Goal: Information Seeking & Learning: Check status

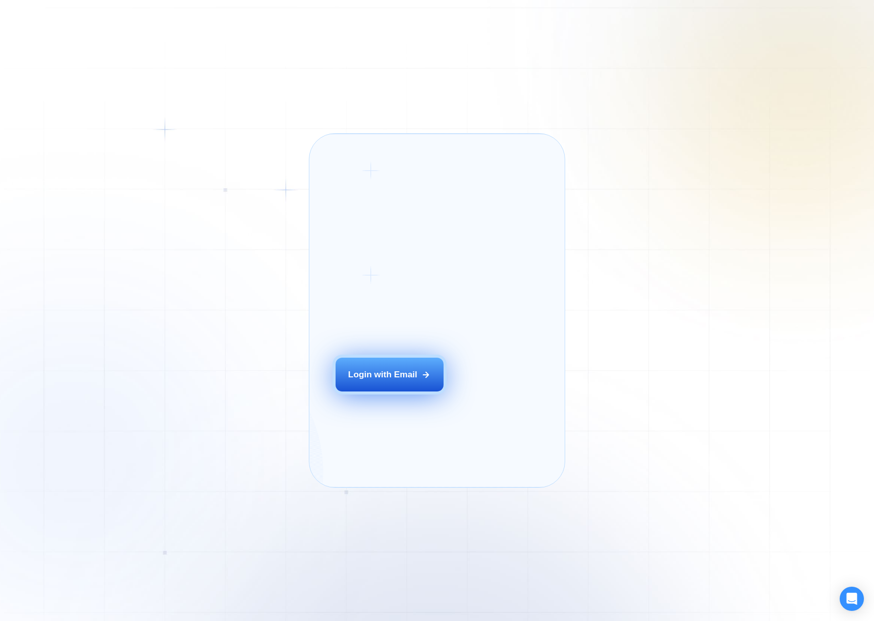
click at [412, 381] on div "Login with Email" at bounding box center [382, 375] width 69 height 12
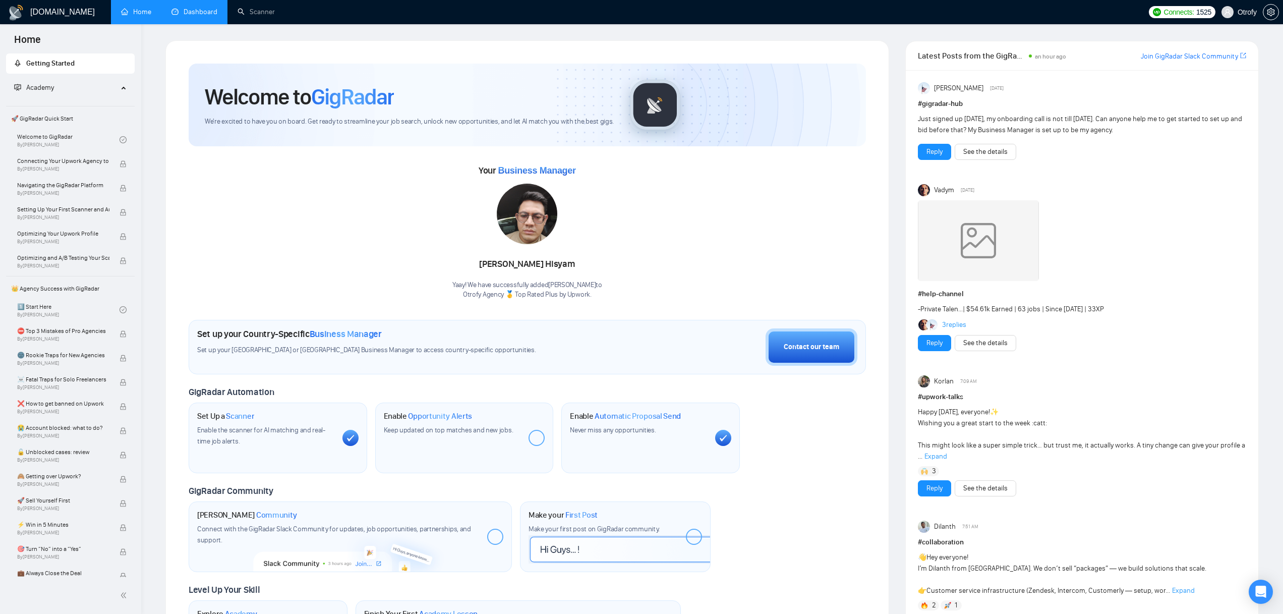
click at [178, 8] on link "Dashboard" at bounding box center [194, 12] width 46 height 9
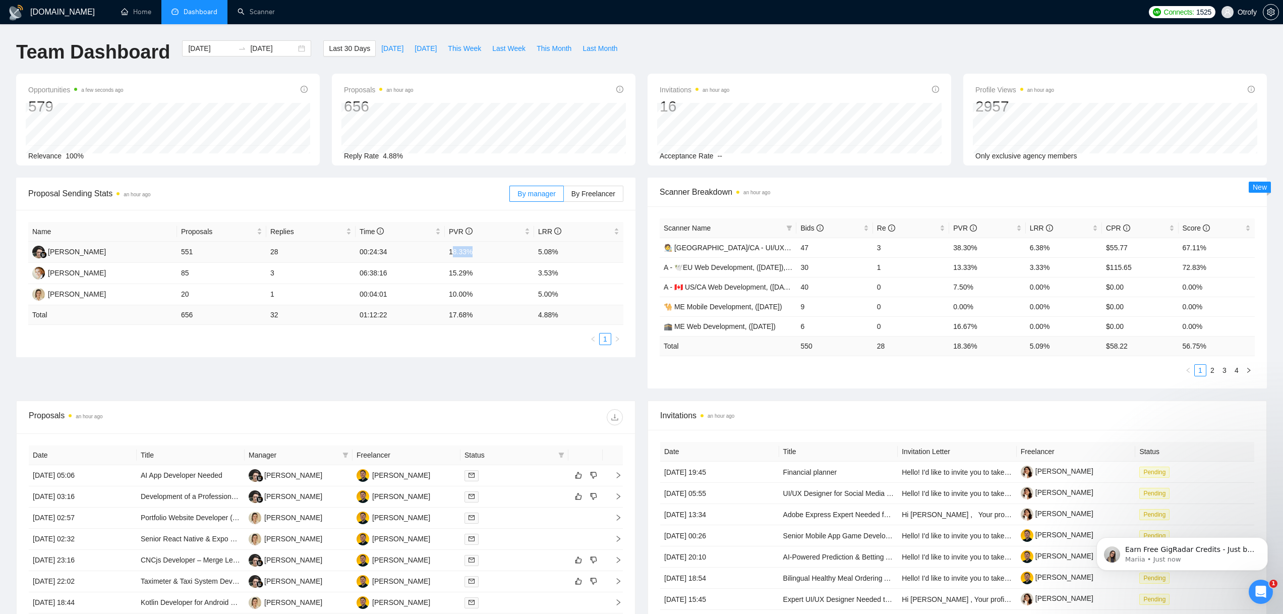
drag, startPoint x: 454, startPoint y: 250, endPoint x: 513, endPoint y: 258, distance: 59.5
click at [477, 254] on td "18.33%" at bounding box center [489, 252] width 89 height 21
drag, startPoint x: 558, startPoint y: 254, endPoint x: 567, endPoint y: 255, distance: 9.6
click at [567, 255] on td "5.08%" at bounding box center [578, 252] width 89 height 21
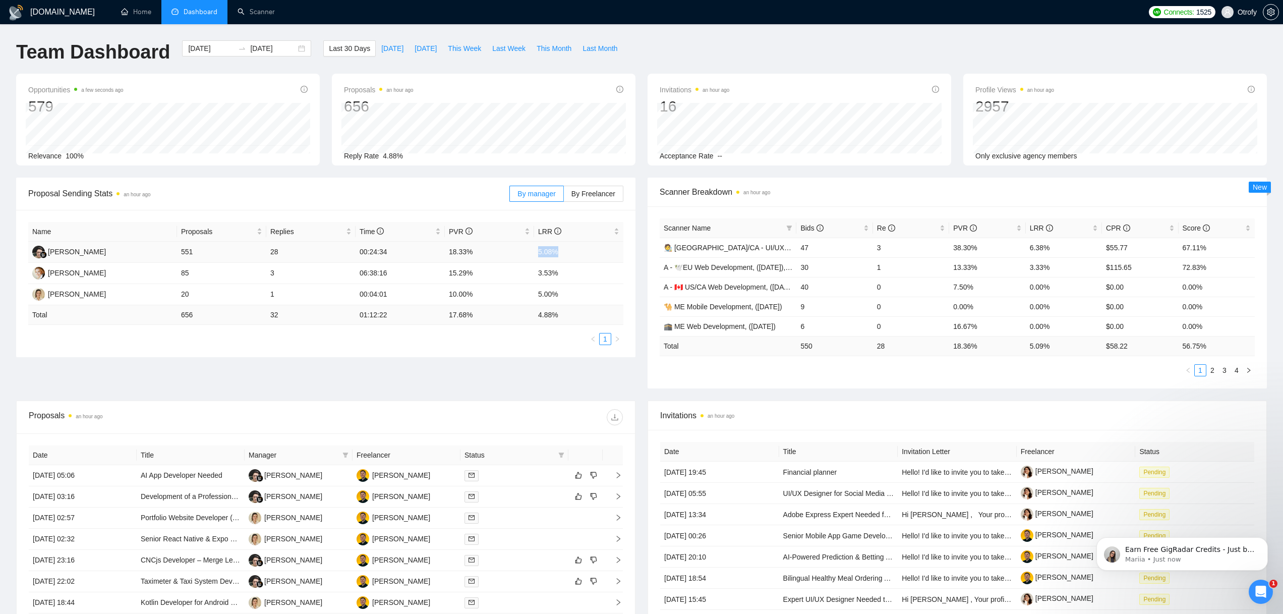
drag, startPoint x: 553, startPoint y: 253, endPoint x: 536, endPoint y: 253, distance: 17.7
click at [536, 253] on td "5.08%" at bounding box center [578, 252] width 89 height 21
click at [536, 255] on td "5.08%" at bounding box center [578, 252] width 89 height 21
drag, startPoint x: 539, startPoint y: 253, endPoint x: 558, endPoint y: 255, distance: 19.3
click at [558, 255] on td "5.08%" at bounding box center [578, 252] width 89 height 21
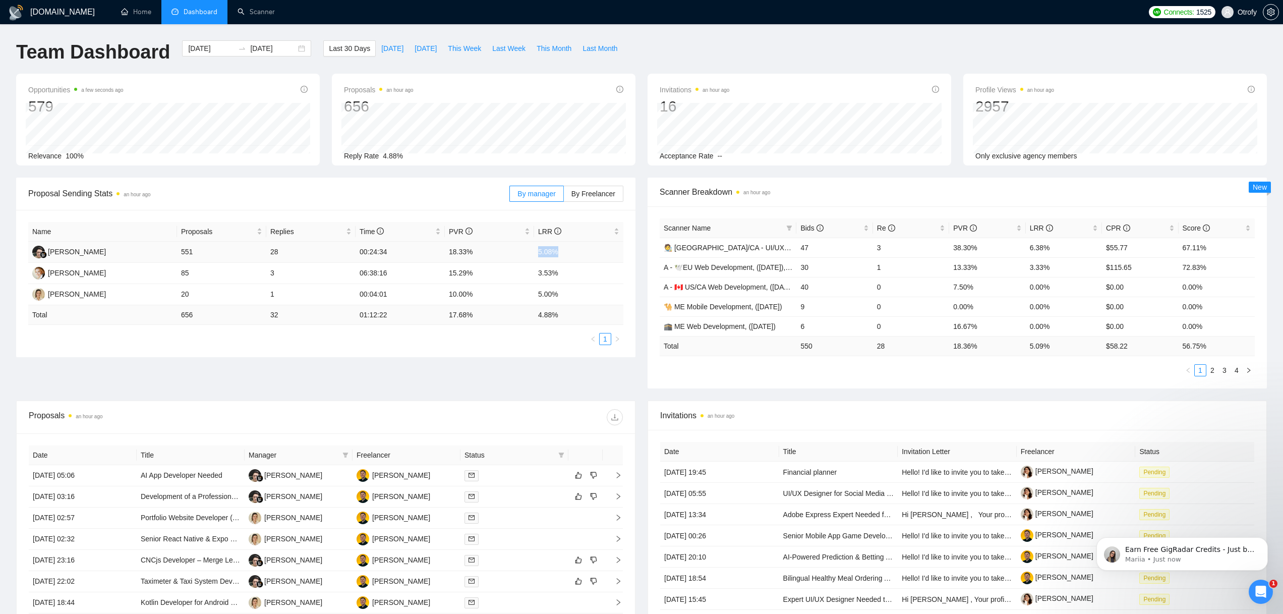
click at [558, 255] on td "5.08%" at bounding box center [578, 252] width 89 height 21
drag, startPoint x: 559, startPoint y: 253, endPoint x: 537, endPoint y: 253, distance: 22.2
click at [537, 253] on td "5.08%" at bounding box center [578, 252] width 89 height 21
drag, startPoint x: 539, startPoint y: 274, endPoint x: 560, endPoint y: 274, distance: 21.7
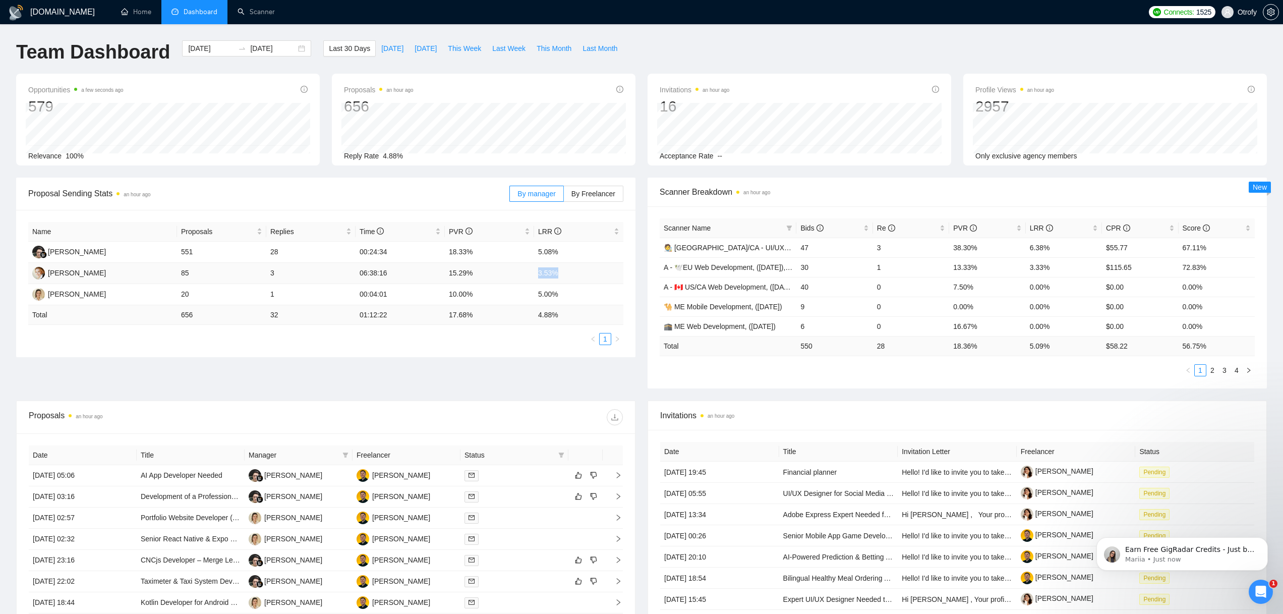
click at [560, 274] on td "3.53%" at bounding box center [578, 273] width 89 height 21
click at [562, 275] on td "3.53%" at bounding box center [578, 273] width 89 height 21
drag, startPoint x: 550, startPoint y: 274, endPoint x: 537, endPoint y: 276, distance: 13.8
click at [537, 275] on td "3.53%" at bounding box center [578, 273] width 89 height 21
drag, startPoint x: 540, startPoint y: 293, endPoint x: 560, endPoint y: 296, distance: 20.3
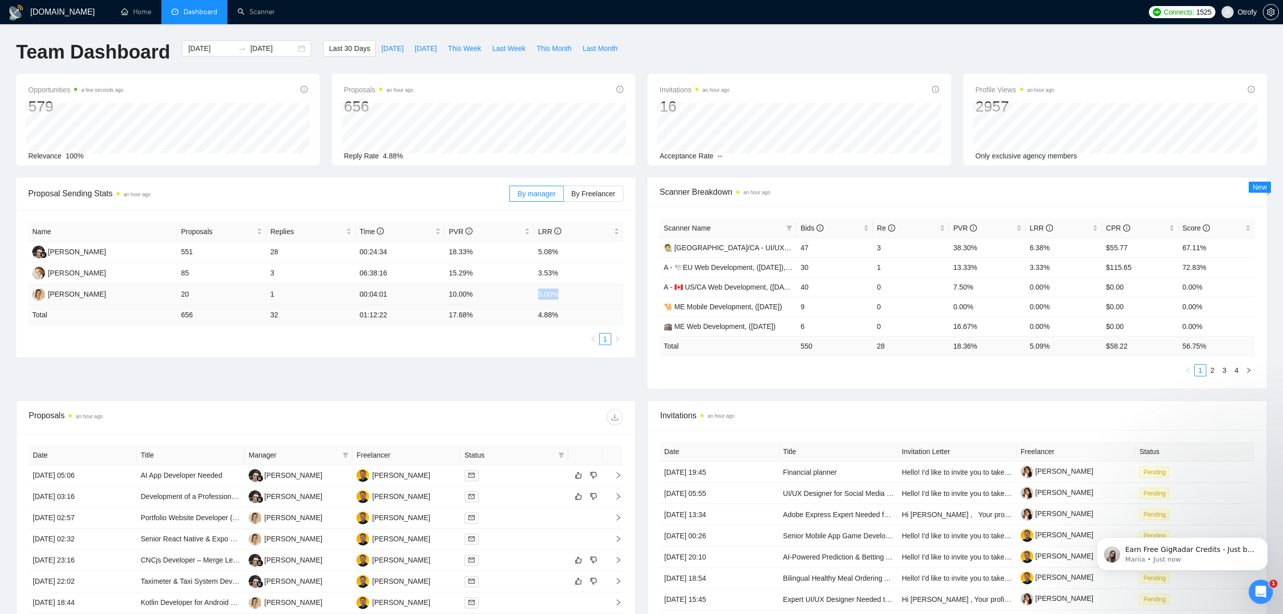
click at [557, 295] on td "5.00%" at bounding box center [578, 294] width 89 height 21
click at [560, 297] on td "5.00%" at bounding box center [578, 294] width 89 height 21
click at [558, 397] on div "Proposal Sending Stats an hour ago By manager By Freelancer Name Proposals Repl…" at bounding box center [641, 289] width 1263 height 223
click at [597, 227] on span "LRR" at bounding box center [575, 231] width 74 height 11
click at [596, 230] on span "LRR" at bounding box center [575, 231] width 74 height 11
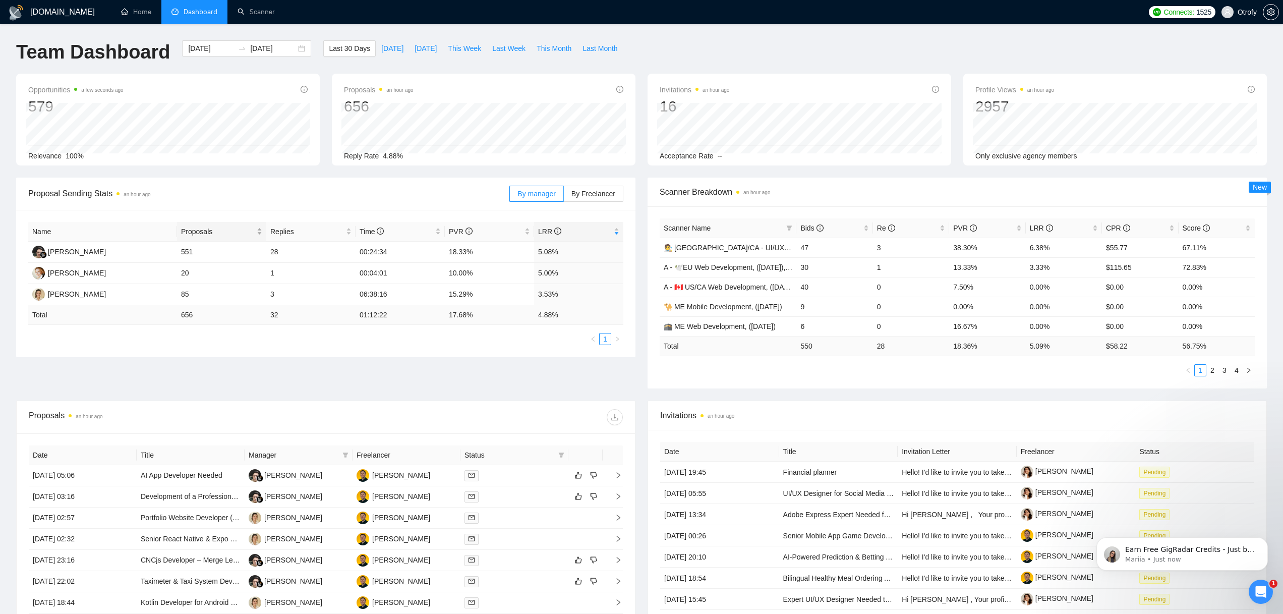
click at [245, 230] on span "Proposals" at bounding box center [218, 231] width 74 height 11
click at [244, 231] on span "Proposals" at bounding box center [218, 231] width 74 height 11
click at [197, 370] on div "Proposal Sending Stats an hour ago By manager By Freelancer Name Proposals Repl…" at bounding box center [641, 289] width 1263 height 223
